Goal: Information Seeking & Learning: Find specific fact

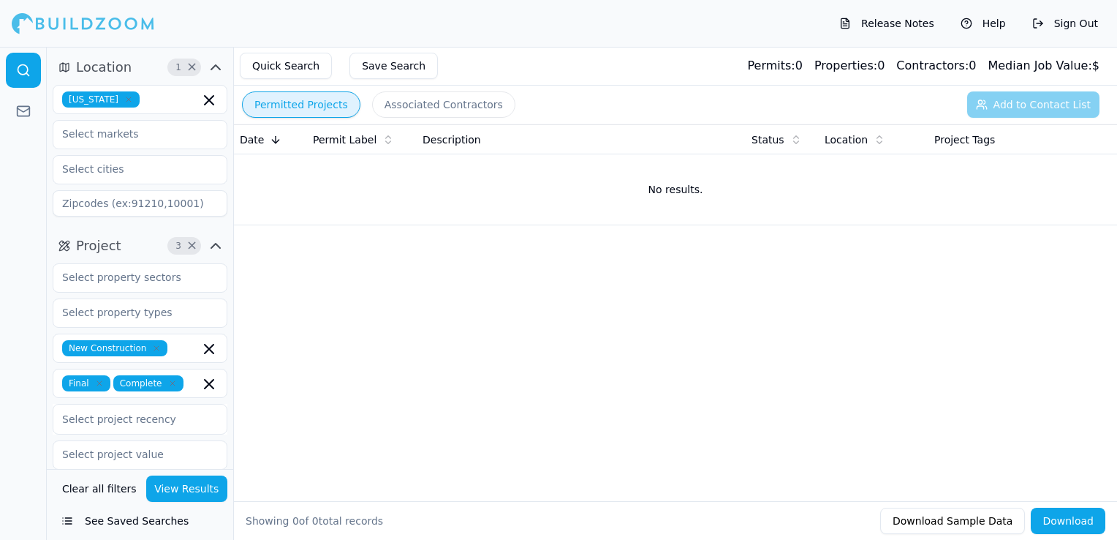
click at [124, 99] on icon "button" at bounding box center [128, 99] width 9 height 9
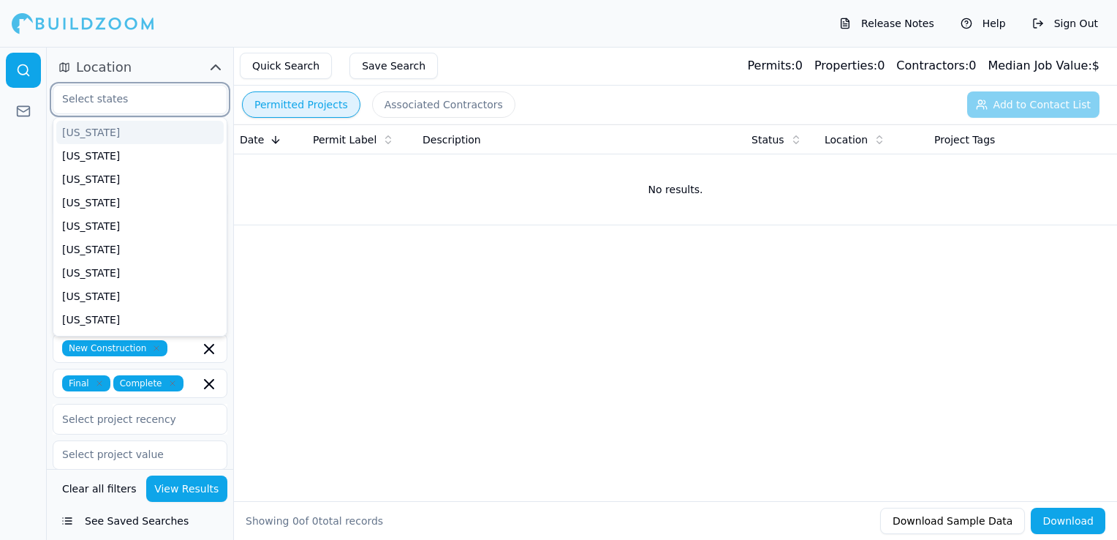
click at [118, 102] on input "text" at bounding box center [130, 99] width 155 height 26
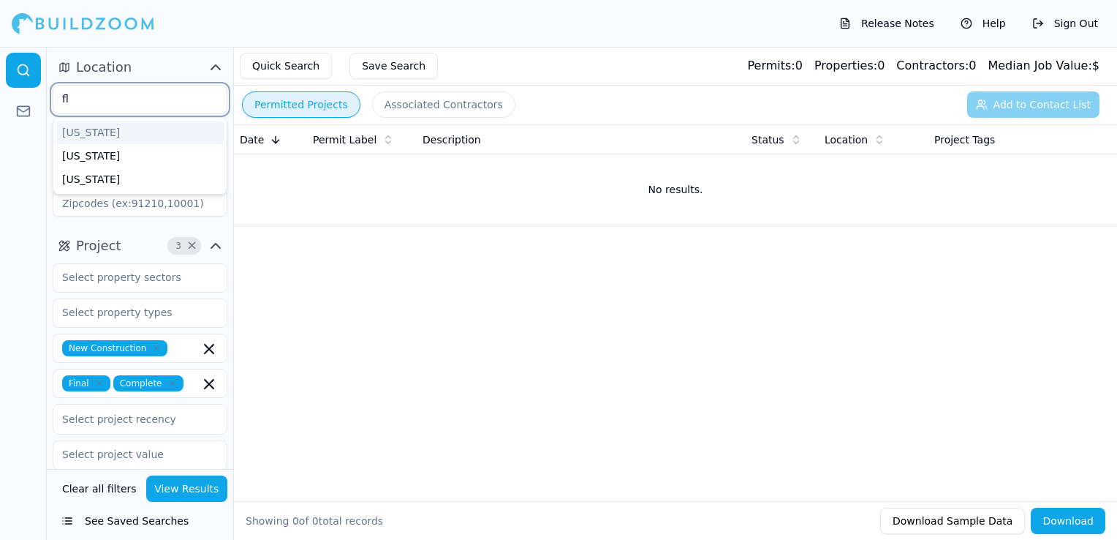
type input "flo"
click at [118, 129] on div "[US_STATE]" at bounding box center [139, 132] width 167 height 23
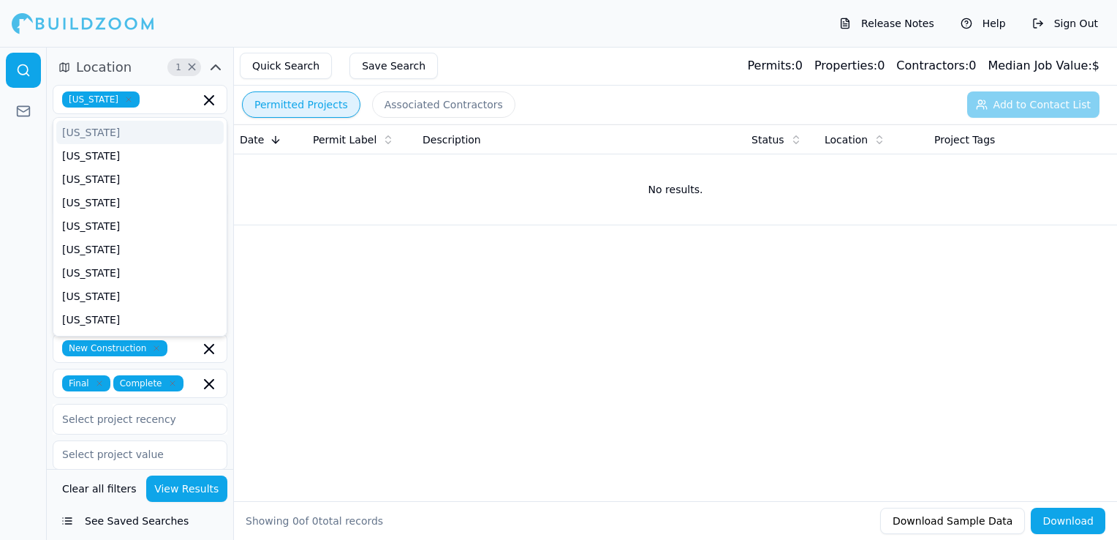
click at [143, 50] on div "Location 1 × [US_STATE] [US_STATE] [US_STATE] [US_STATE] [US_STATE] [US_STATE] …" at bounding box center [140, 139] width 186 height 178
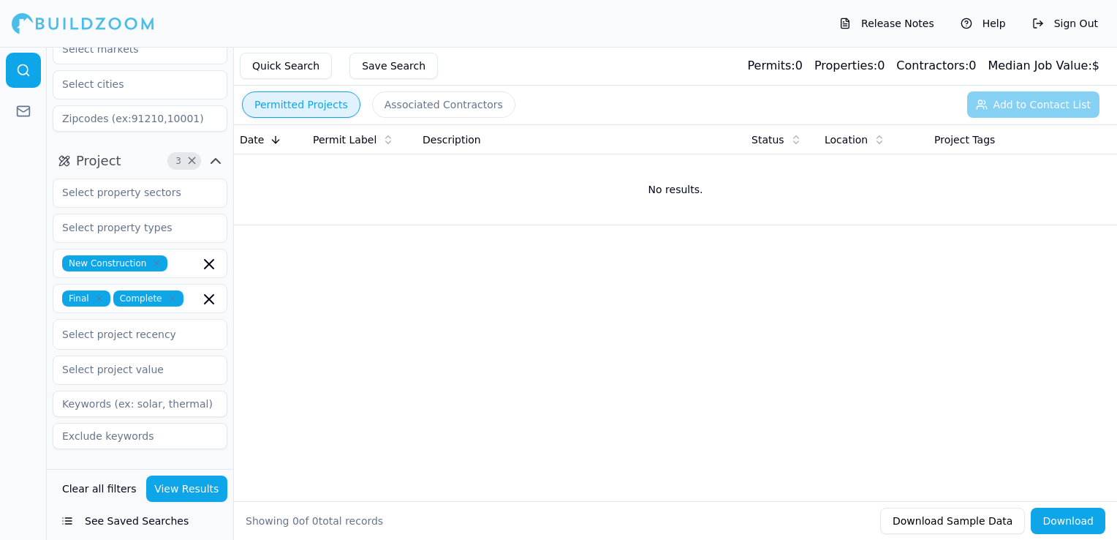
scroll to position [293, 0]
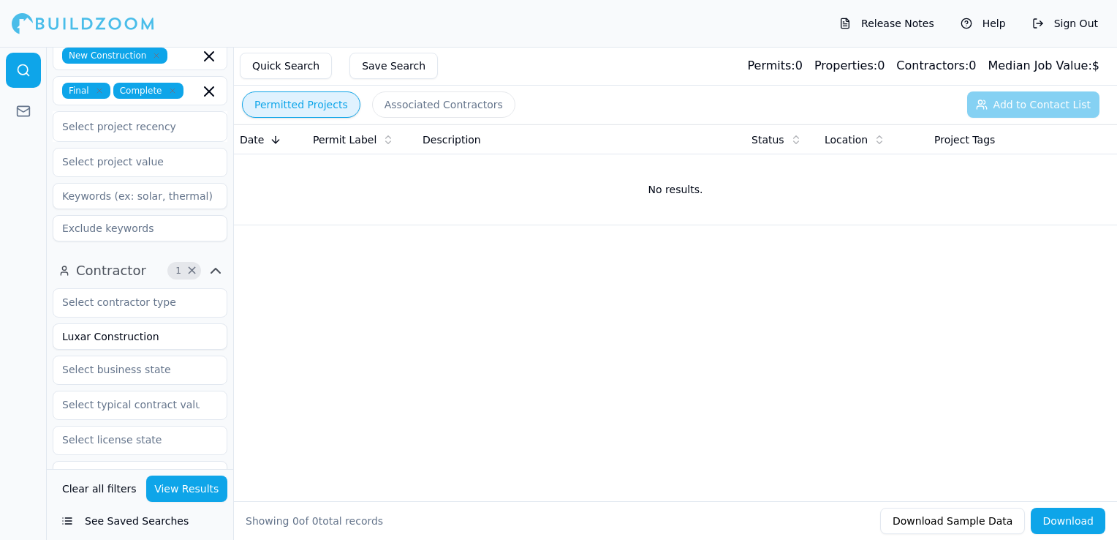
drag, startPoint x: 154, startPoint y: 339, endPoint x: 47, endPoint y: 320, distance: 108.4
click at [47, 320] on div "Contractor 1 × Luxar Construction Verified License Has Phone Has Email Has Perm…" at bounding box center [140, 503] width 186 height 500
type input "Real Estate Makeover Co"
click at [173, 490] on button "View Results" at bounding box center [187, 488] width 82 height 26
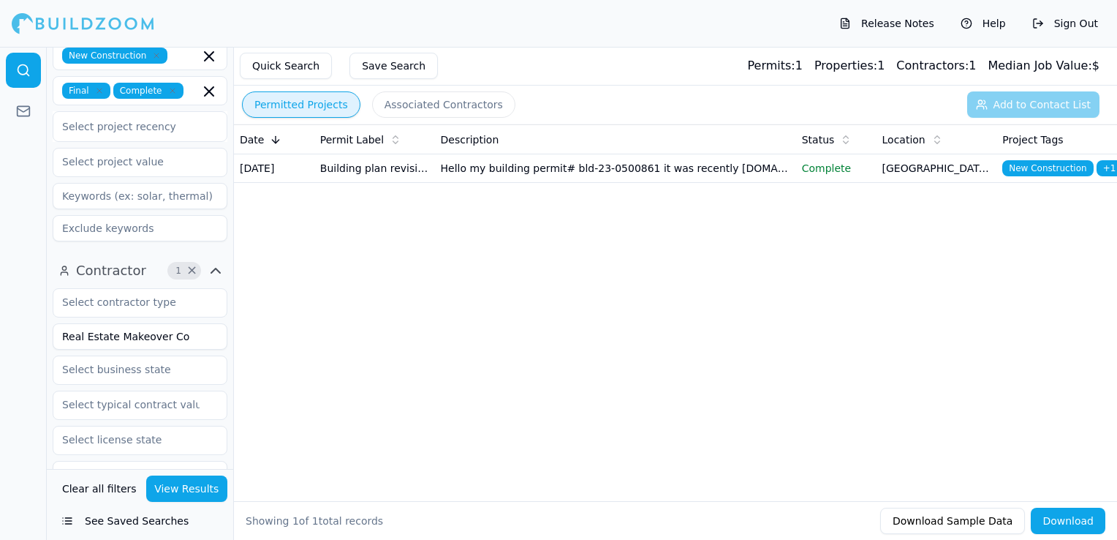
click at [568, 183] on td "Hello my building permit# bld-23-0500861 it was recently [DOMAIN_NAME] construc…" at bounding box center [615, 168] width 361 height 29
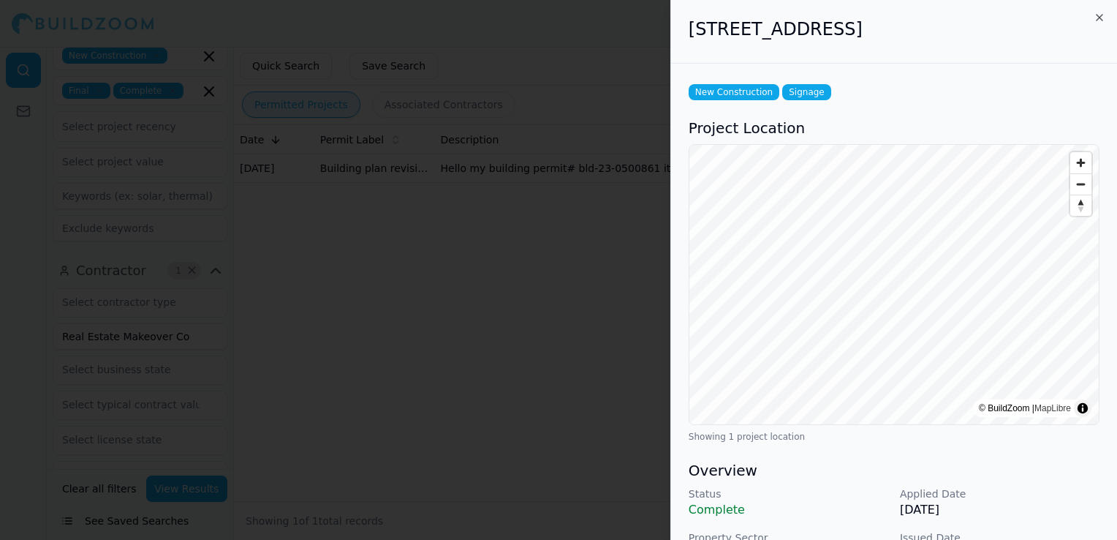
click at [516, 355] on div at bounding box center [558, 270] width 1117 height 540
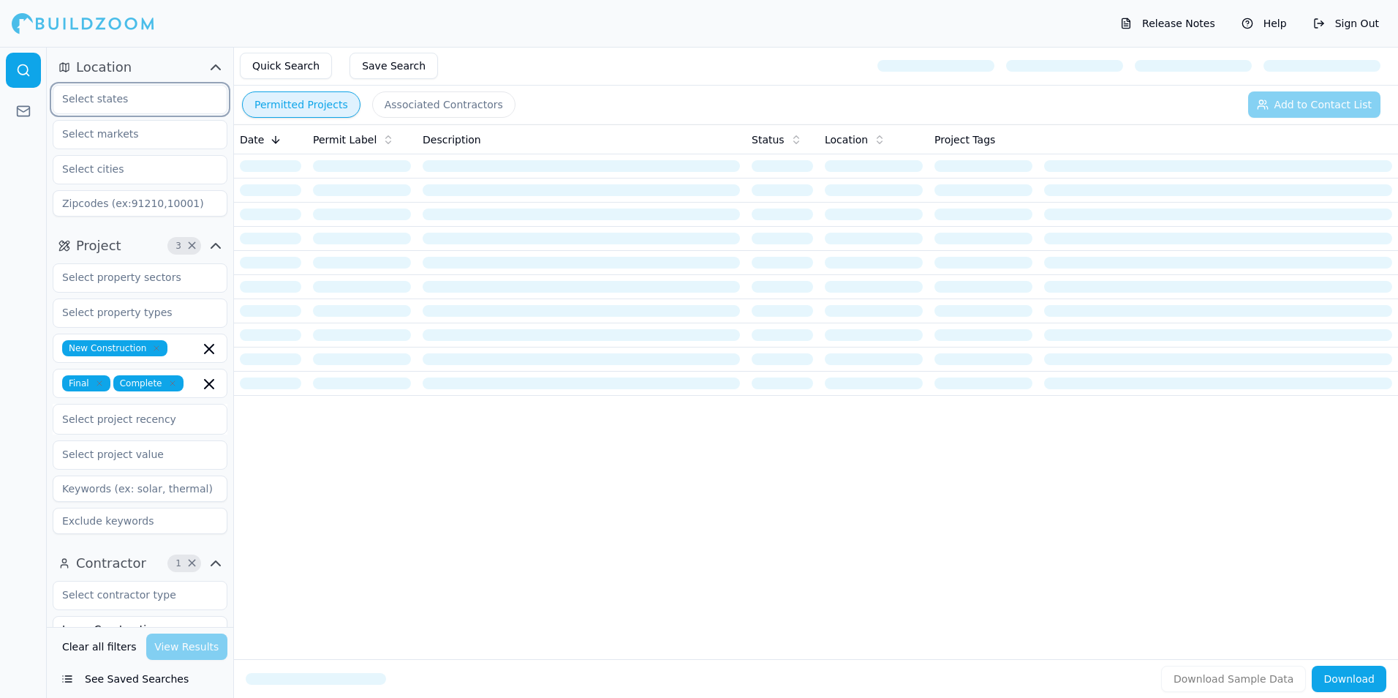
click at [86, 101] on input "text" at bounding box center [130, 99] width 155 height 26
type input "sout"
click at [131, 132] on div "[US_STATE]" at bounding box center [139, 132] width 167 height 23
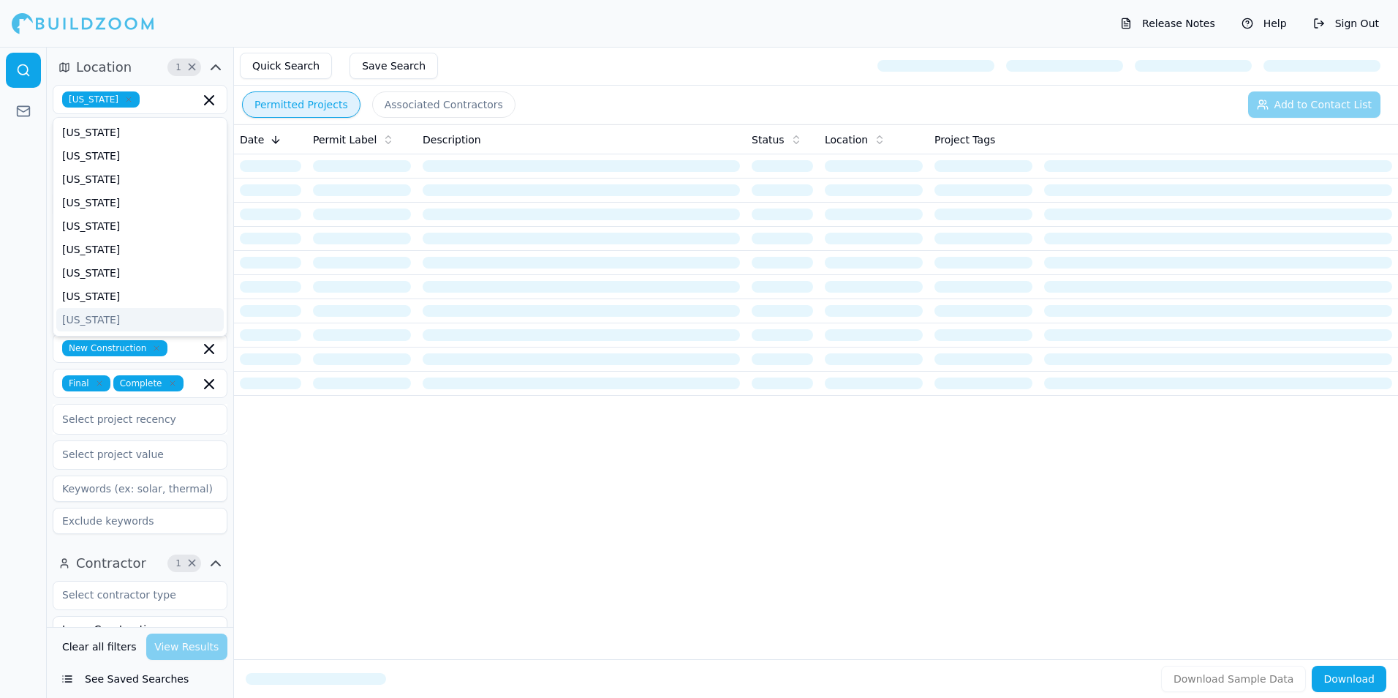
click at [362, 8] on div "Release Notes Help Sign Out" at bounding box center [699, 23] width 1398 height 47
click at [152, 350] on icon "button" at bounding box center [156, 348] width 9 height 9
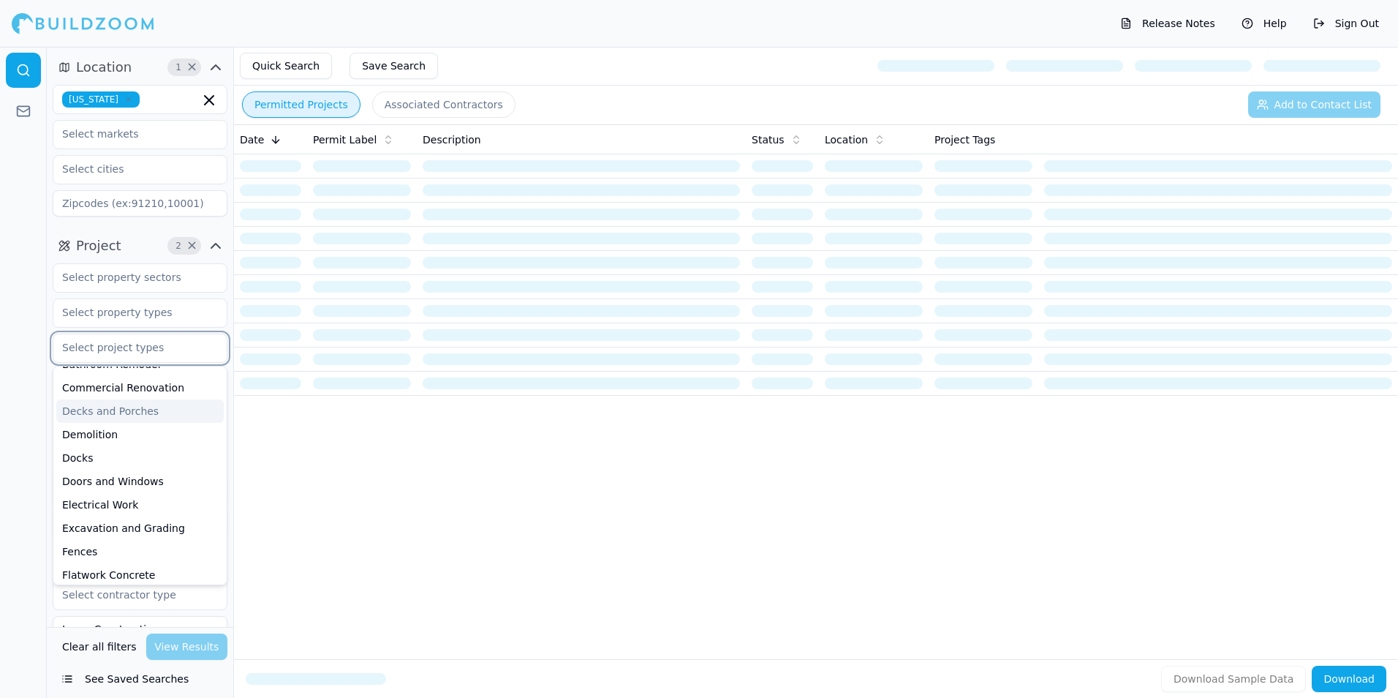
scroll to position [73, 0]
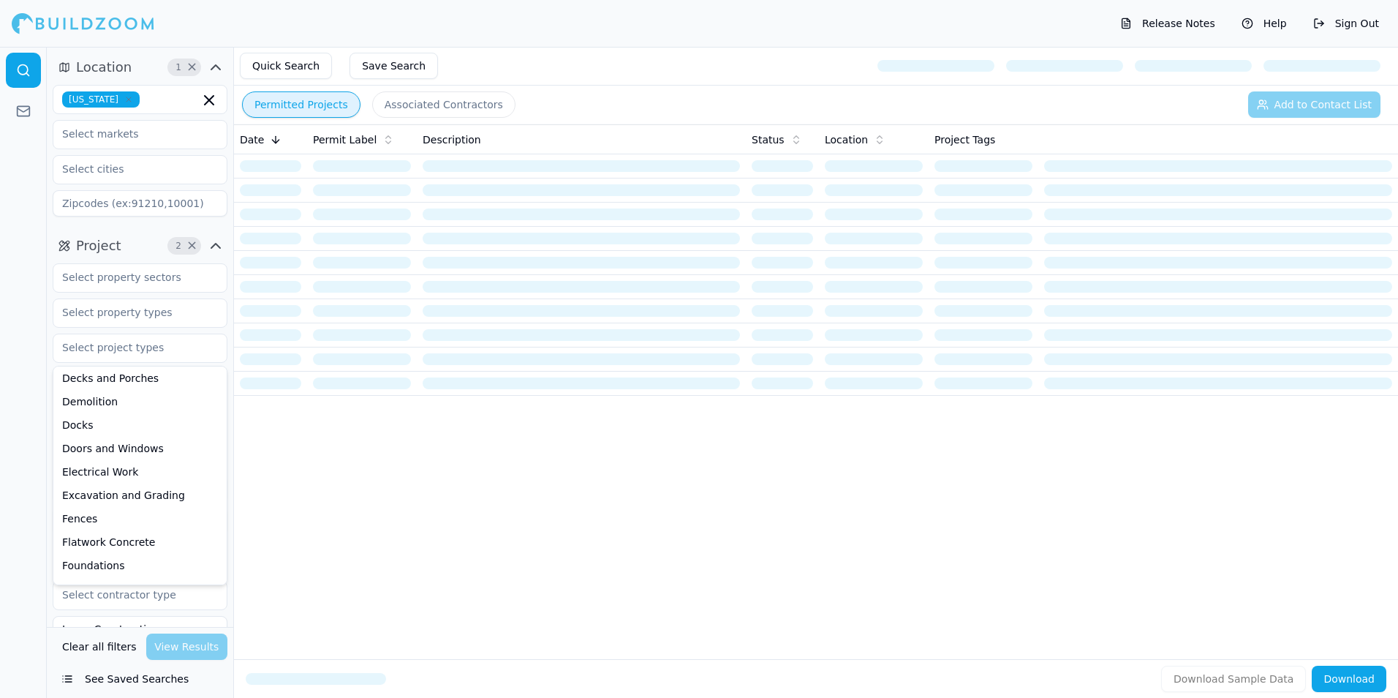
click at [4, 301] on div at bounding box center [23, 372] width 47 height 651
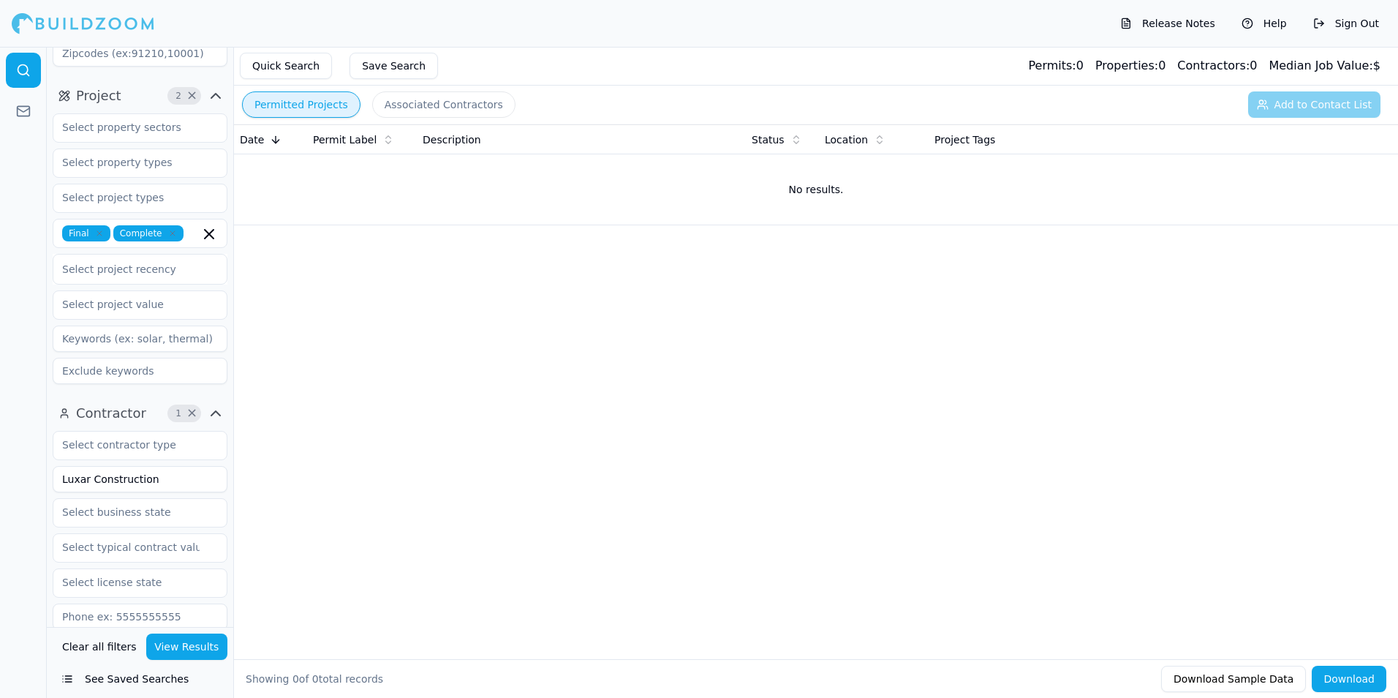
scroll to position [219, 0]
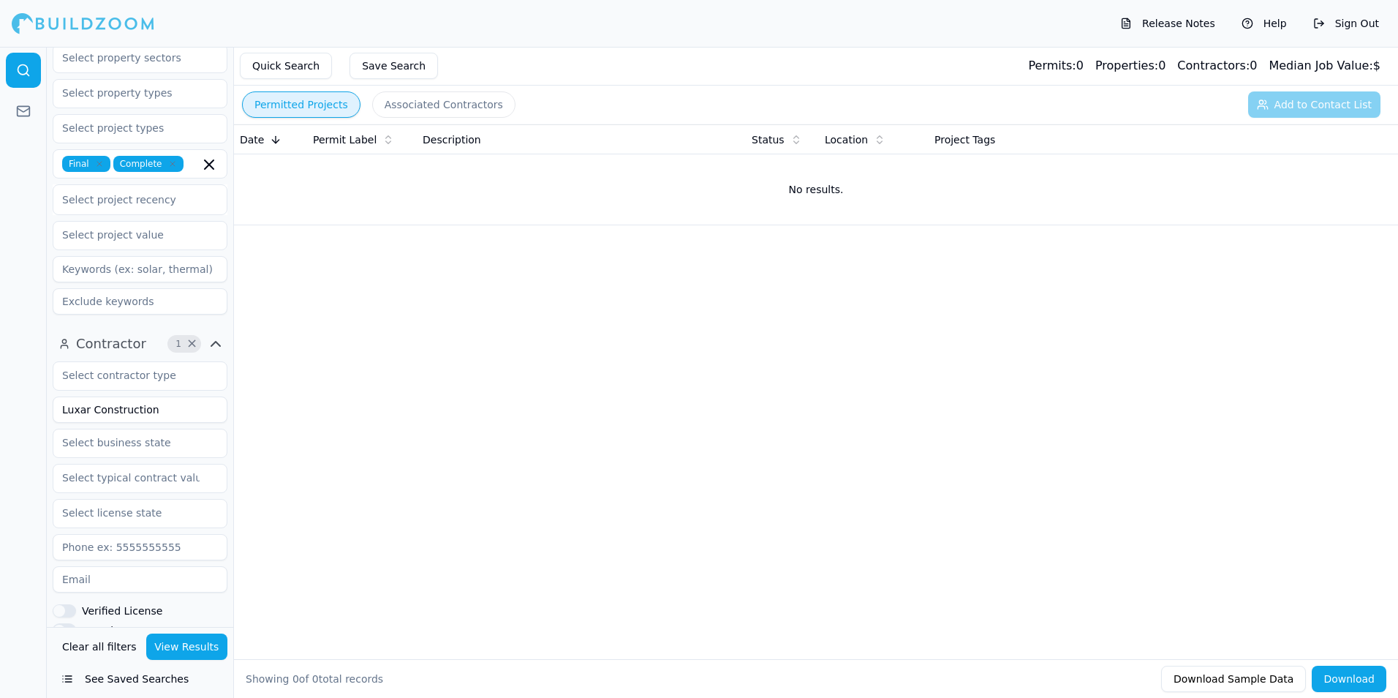
drag, startPoint x: 165, startPoint y: 413, endPoint x: 45, endPoint y: 412, distance: 119.9
click at [45, 412] on div "Location 1 × South Carolina Project 2 × Final Complete Select project recency C…" at bounding box center [699, 372] width 1398 height 651
type input "EDM Construction"
click at [174, 656] on button "View Results" at bounding box center [187, 646] width 82 height 26
